Goal: Task Accomplishment & Management: Use online tool/utility

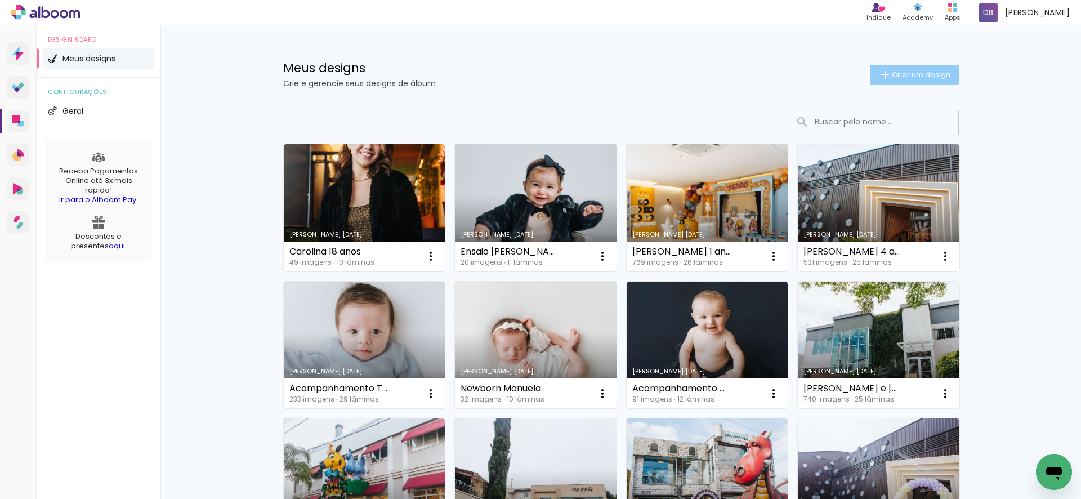
click at [903, 75] on span "Criar um design" at bounding box center [921, 74] width 59 height 7
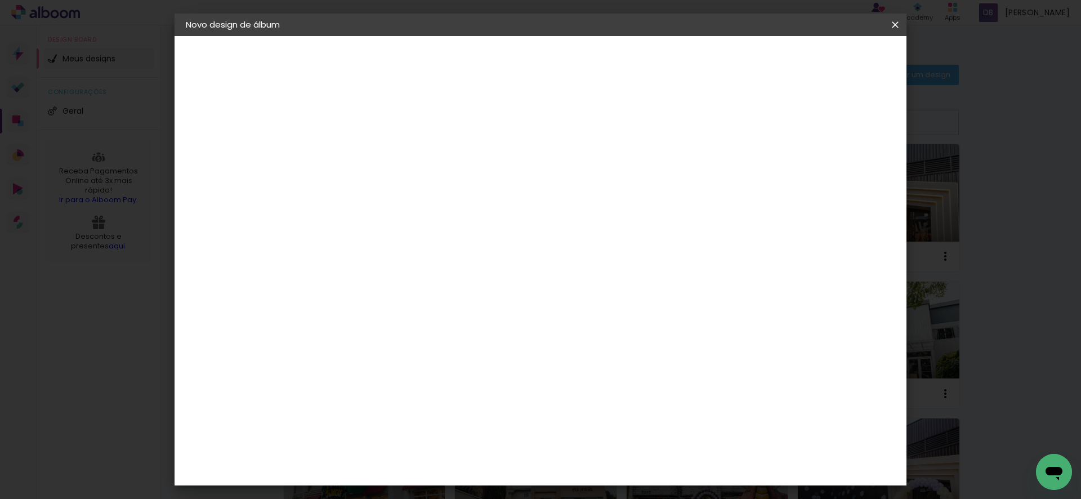
click at [370, 150] on input at bounding box center [370, 151] width 0 height 17
type input "h"
type input "Theo 1 ano"
type paper-input "Theo 1 ano"
click at [0, 0] on slot "Avançar" at bounding box center [0, 0] width 0 height 0
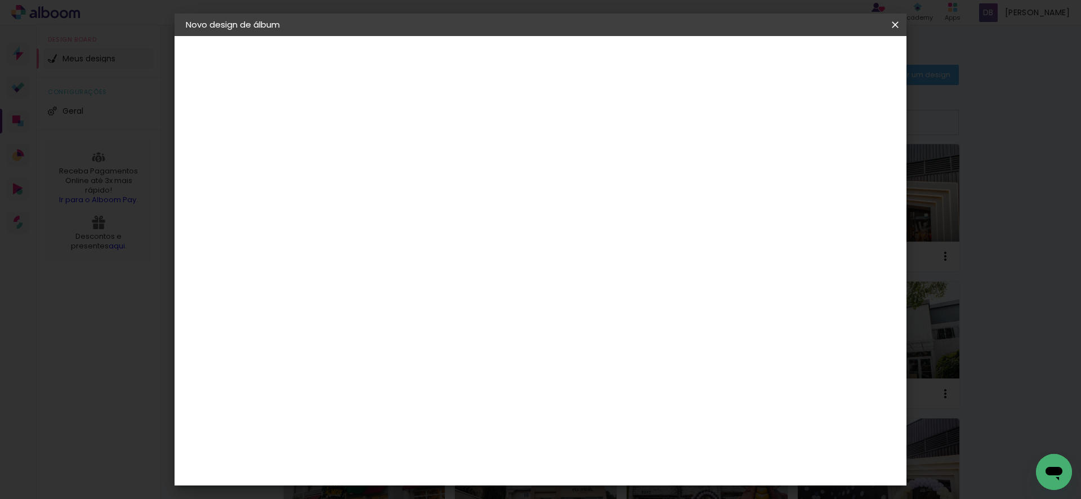
scroll to position [2790, 0]
click at [581, 61] on paper-button "Avançar" at bounding box center [553, 59] width 55 height 19
click at [414, 192] on input "text" at bounding box center [392, 196] width 44 height 17
click at [608, 187] on paper-item "Padrão" at bounding box center [613, 187] width 225 height 23
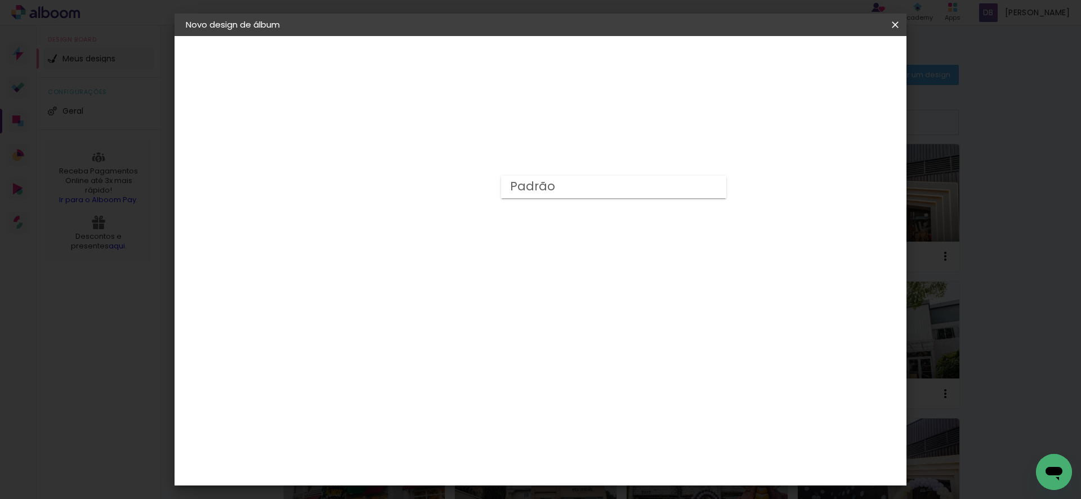
type input "Padrão"
click at [446, 376] on span "25 × 25" at bounding box center [420, 391] width 52 height 30
click at [571, 48] on header "Modelo Escolha o modelo do álbum. Voltar Avançar" at bounding box center [446, 69] width 250 height 67
click at [0, 0] on slot "Avançar" at bounding box center [0, 0] width 0 height 0
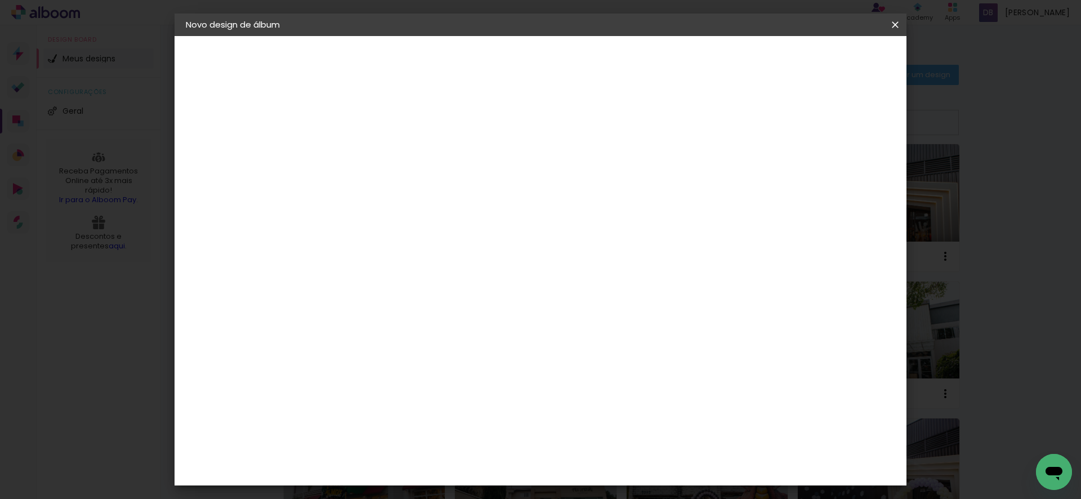
click at [834, 61] on span "Iniciar design" at bounding box center [807, 60] width 51 height 8
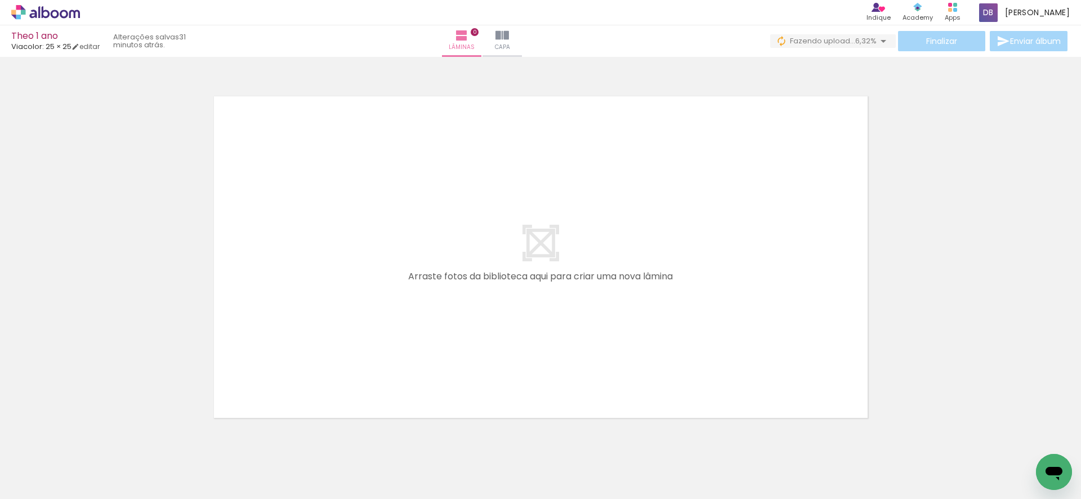
scroll to position [15, 0]
